Goal: Information Seeking & Learning: Compare options

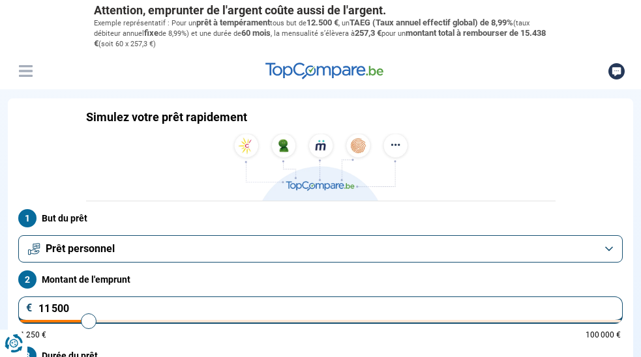
type input "12 750"
type input "12750"
type input "13 500"
type input "13500"
type input "13 750"
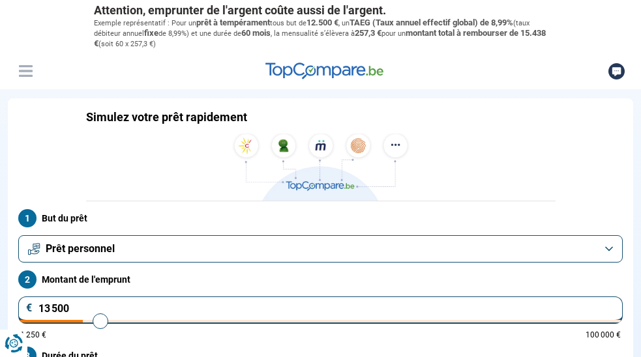
type input "13750"
type input "14 250"
type input "14250"
type input "14 500"
type input "14500"
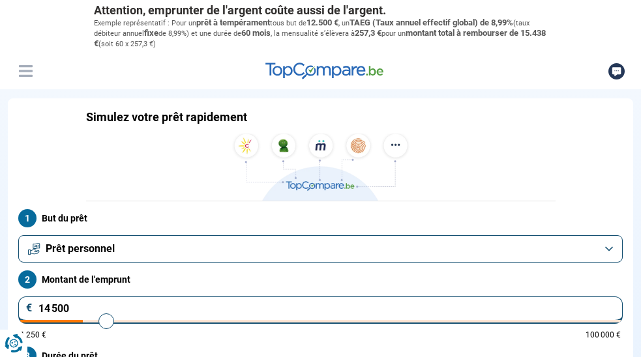
type input "15 000"
type input "15000"
type input "15 750"
type input "15750"
type input "16 250"
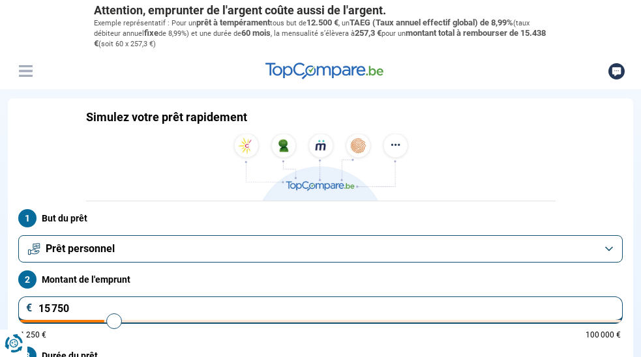
type input "16250"
type input "16 500"
type input "16500"
type input "17 000"
type input "17000"
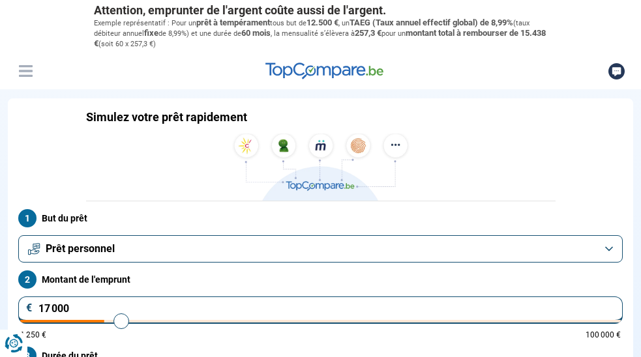
type input "17 250"
type input "17250"
type input "17 750"
type input "17750"
type input "18 000"
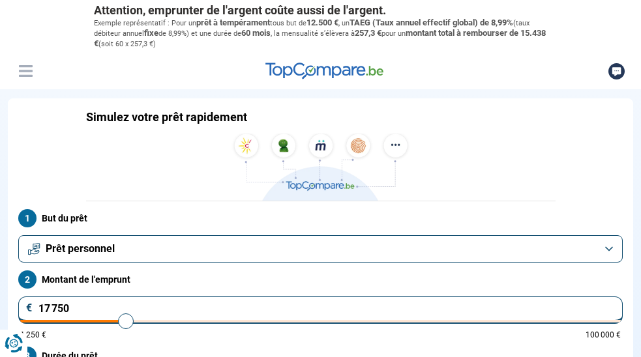
type input "18000"
type input "19 000"
type input "19000"
type input "19 250"
type input "19250"
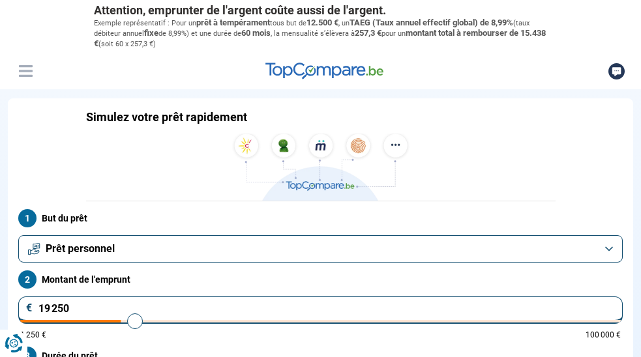
type input "20 000"
type input "20000"
type input "20 500"
type input "20500"
type input "20 750"
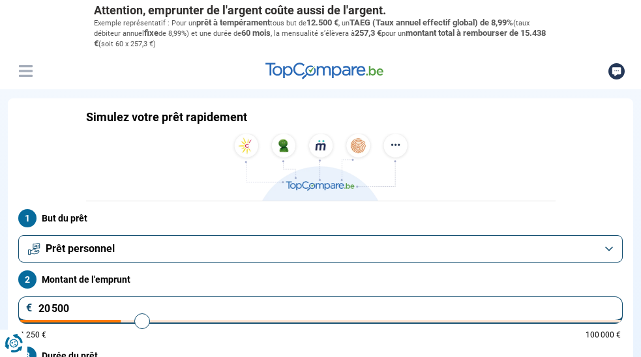
type input "20750"
type input "21 250"
type input "21250"
type input "21 750"
type input "21750"
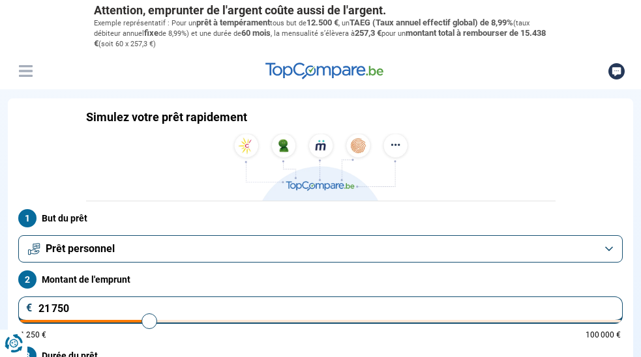
click at [383, 320] on input "range" at bounding box center [320, 321] width 601 height 3
radio input "false"
drag, startPoint x: 589, startPoint y: 189, endPoint x: 518, endPoint y: 190, distance: 71.1
click at [518, 297] on div "21 750 € 1 250 € 100 000 €" at bounding box center [320, 318] width 605 height 42
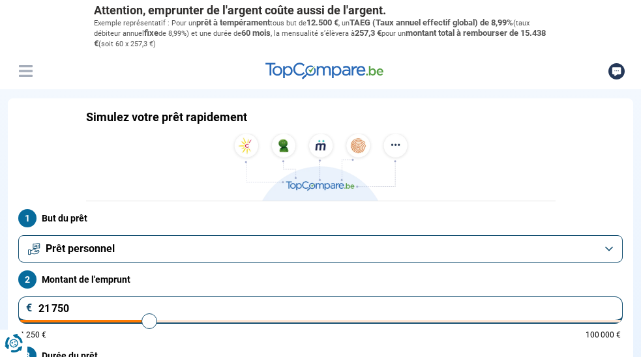
type input "1"
type input "1250"
type input "15"
type input "1250"
type input "150"
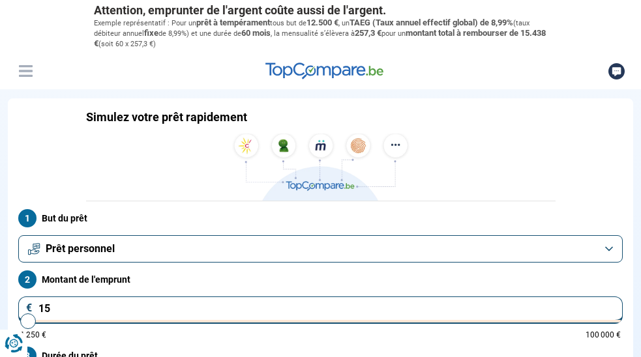
type input "1250"
type input "1 500"
type input "1500"
radio input "true"
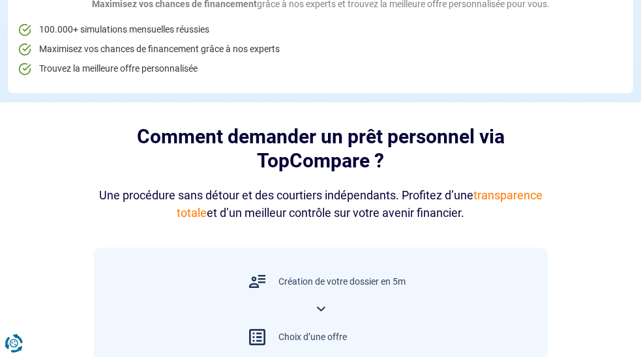
scroll to position [541, 0]
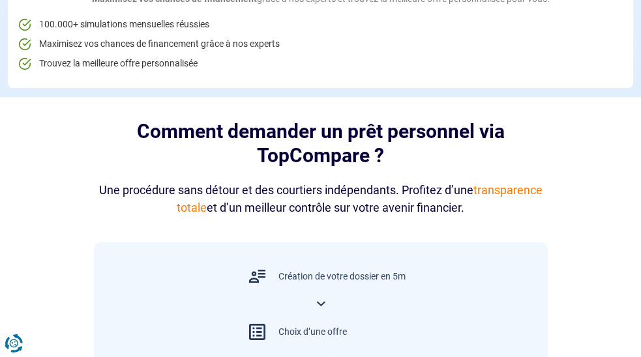
type input "1 500"
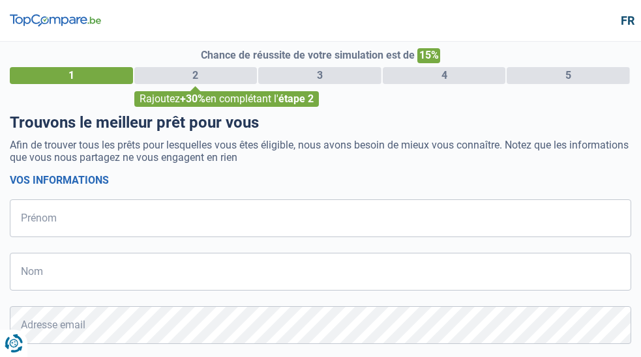
select select "32"
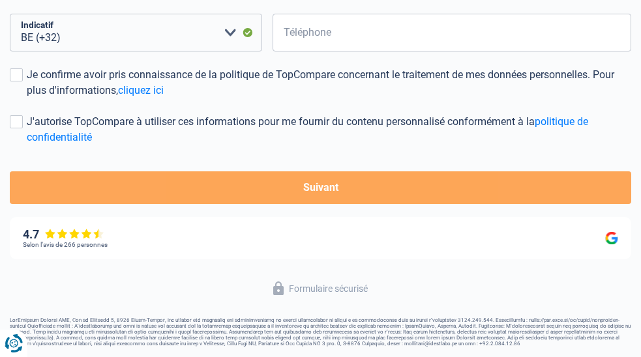
scroll to position [221, 0]
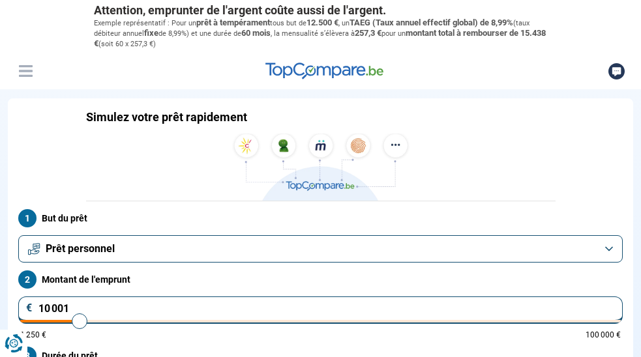
drag, startPoint x: 590, startPoint y: 189, endPoint x: 502, endPoint y: 181, distance: 88.4
click at [502, 297] on div "10 001 € 1 250 € 100 000 €" at bounding box center [320, 318] width 605 height 42
type input "10000"
radio input "true"
type input "1"
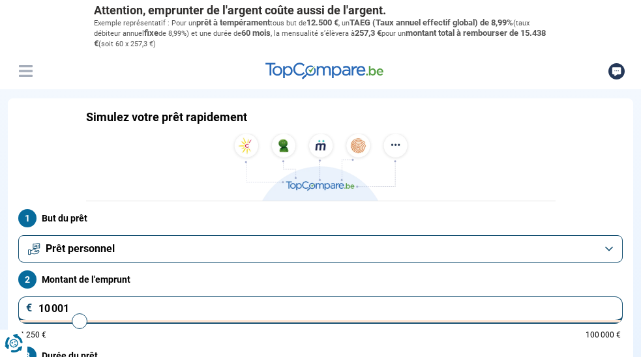
type input "1250"
type input "15"
type input "1250"
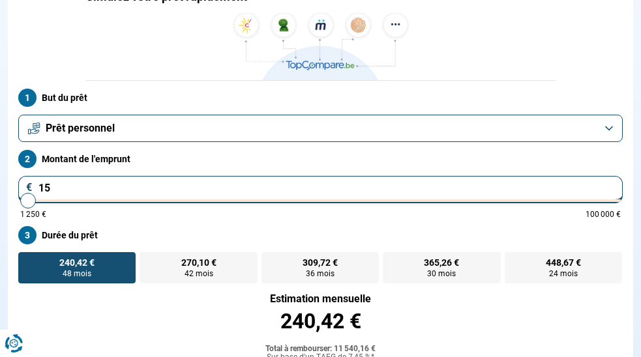
type input "150"
type input "1250"
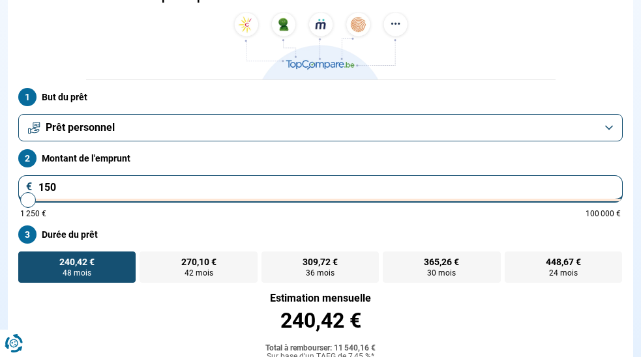
type input "1 500"
type input "1500"
radio input "true"
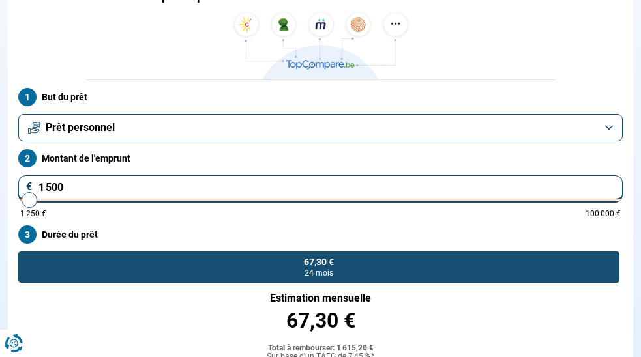
scroll to position [85, 0]
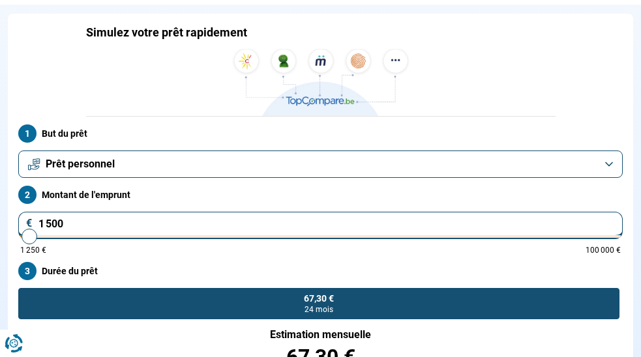
drag, startPoint x: 581, startPoint y: 101, endPoint x: 511, endPoint y: 101, distance: 69.2
click at [511, 212] on div "1 500 € 1 250 € 100 000 €" at bounding box center [320, 233] width 605 height 42
type input "2"
type input "1250"
type input "20"
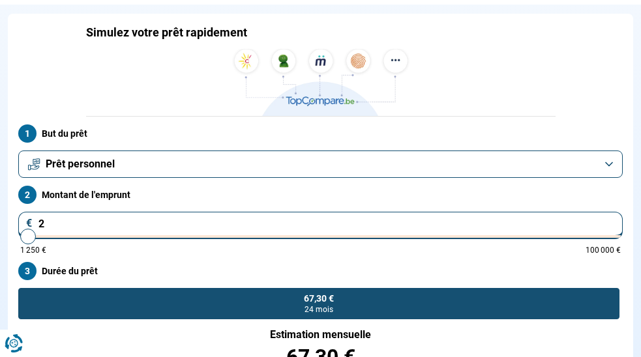
type input "1250"
type input "200"
type input "1250"
type input "2 000"
type input "2000"
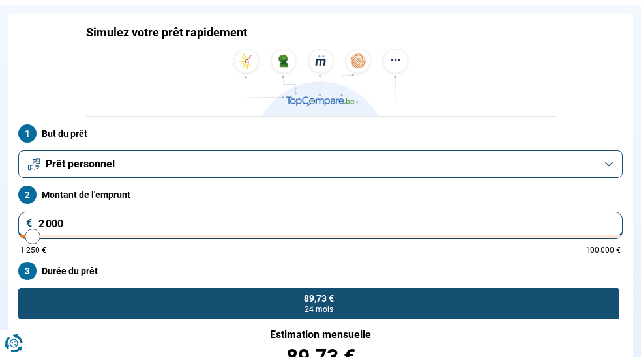
type input "2 000"
click at [633, 210] on form "But du prêt Prêt personnel Montant de l'emprunt 2 000 € 1 250 € 100 000 € Durée…" at bounding box center [321, 330] width 626 height 427
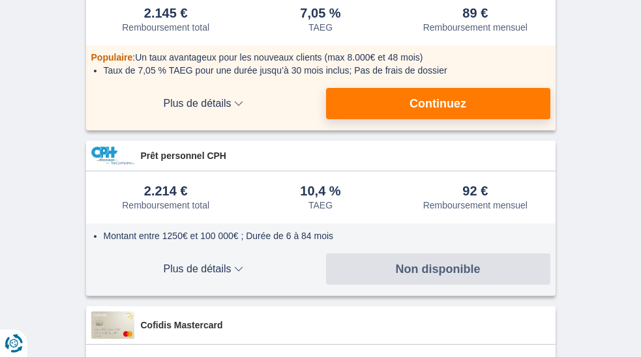
scroll to position [196, 0]
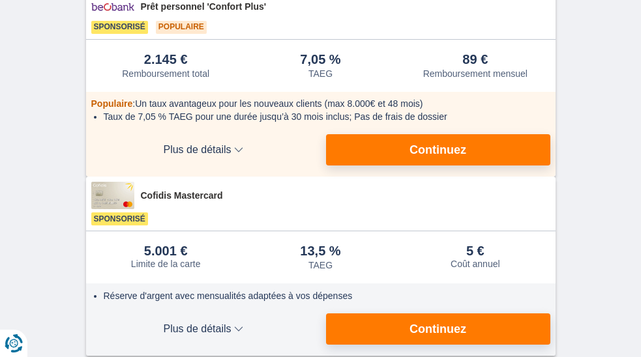
click at [0, 0] on span "Continuez" at bounding box center [0, 0] width 0 height 0
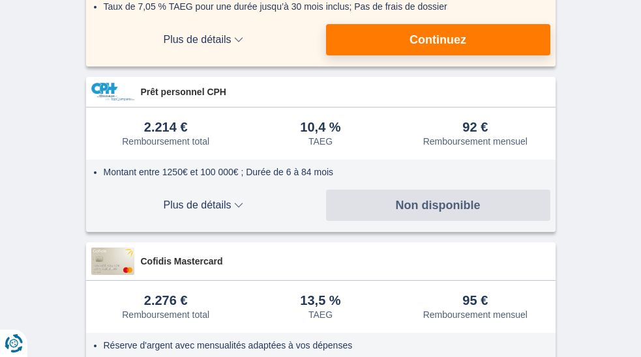
scroll to position [652, 0]
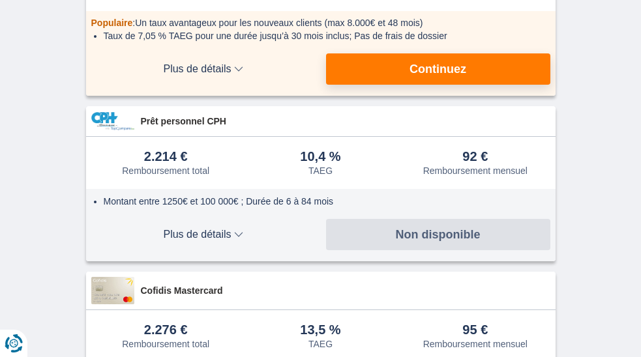
click at [0, 0] on img at bounding box center [0, 0] width 0 height 0
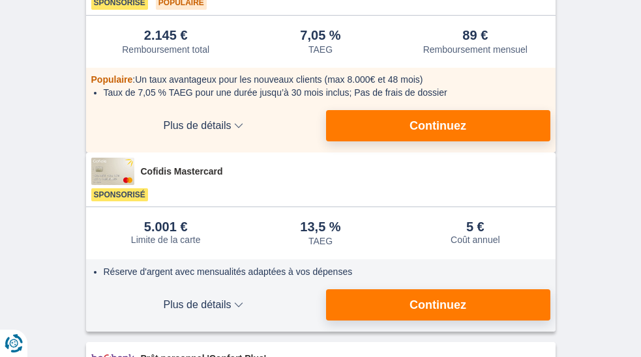
scroll to position [196, 0]
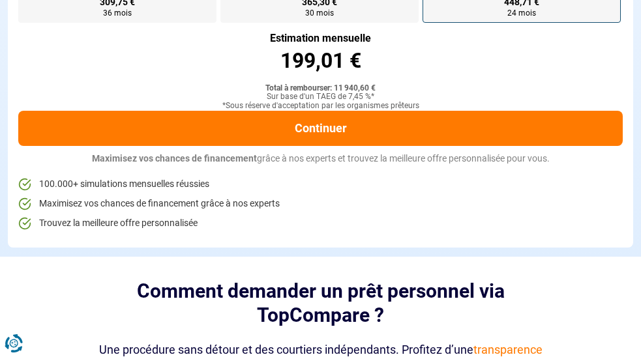
scroll to position [476, 0]
